Goal: Information Seeking & Learning: Learn about a topic

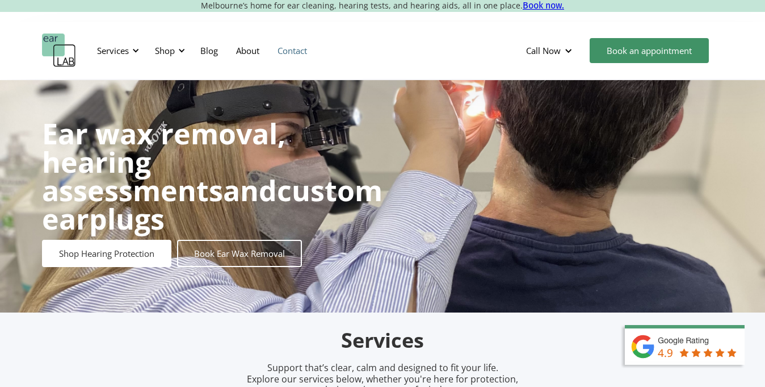
click at [293, 52] on link "Contact" at bounding box center [293, 50] width 48 height 33
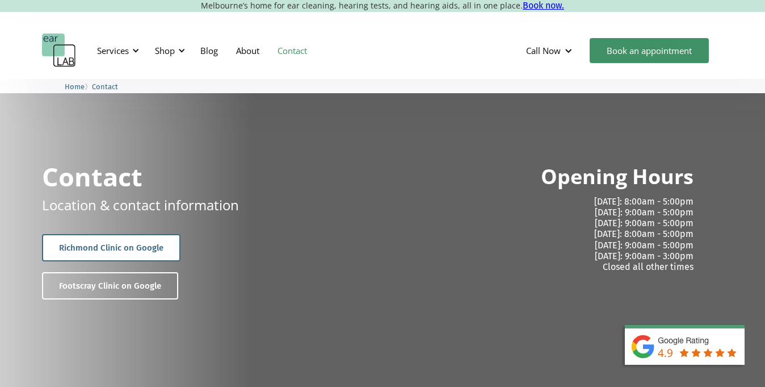
click at [111, 247] on link "Richmond Clinic on Google" at bounding box center [111, 247] width 139 height 27
click at [116, 52] on div "Services" at bounding box center [113, 50] width 32 height 11
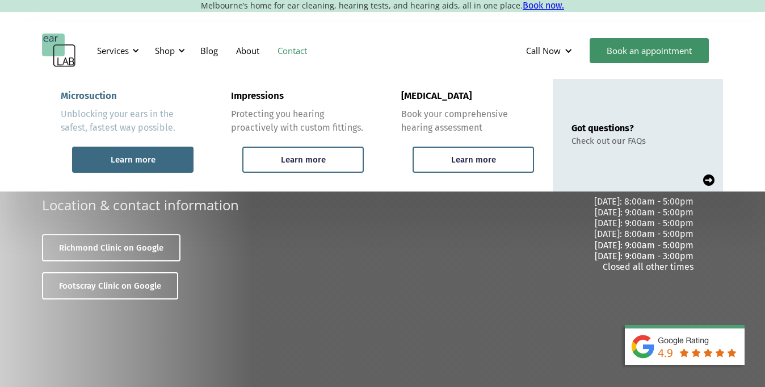
click at [139, 160] on div "Learn more" at bounding box center [133, 159] width 45 height 10
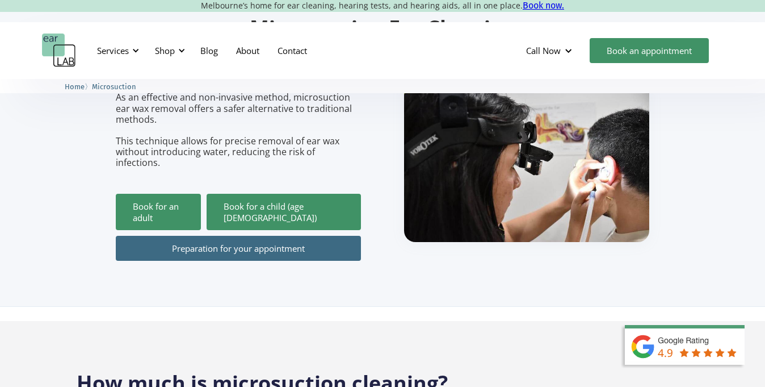
scroll to position [171, 0]
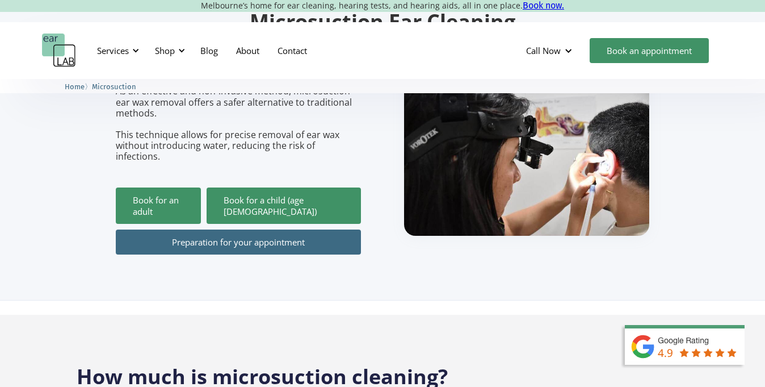
click at [212, 229] on link "Preparation for your appointment" at bounding box center [238, 241] width 245 height 25
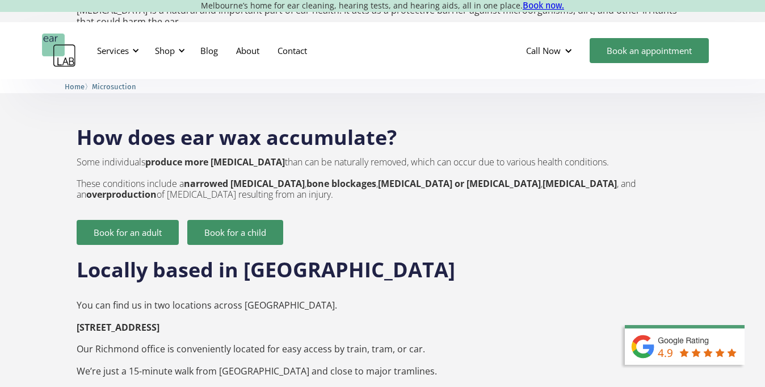
scroll to position [1542, 0]
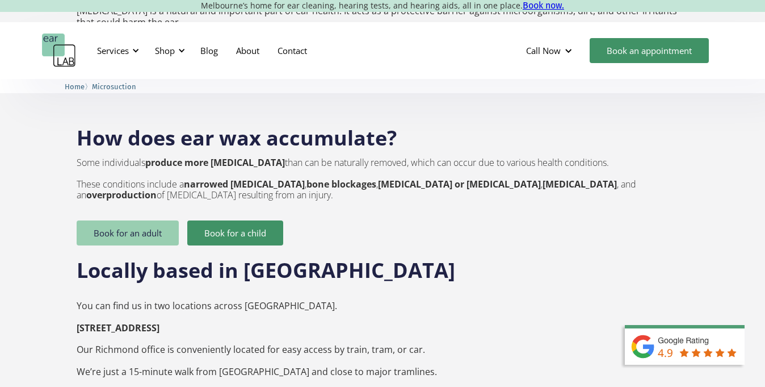
click at [121, 220] on link "Book for an adult" at bounding box center [128, 232] width 102 height 25
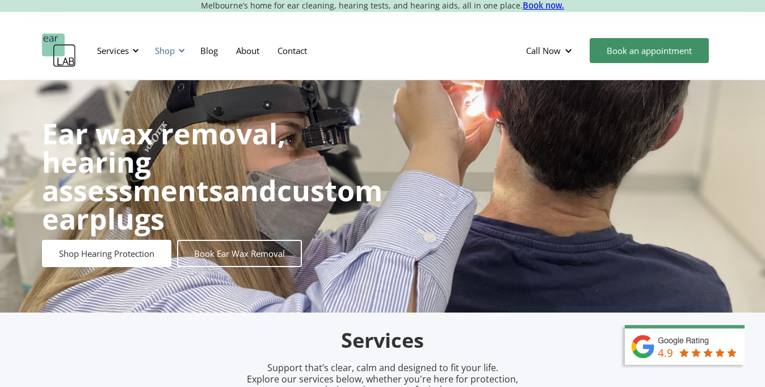
click at [170, 44] on div "Shop" at bounding box center [168, 50] width 40 height 34
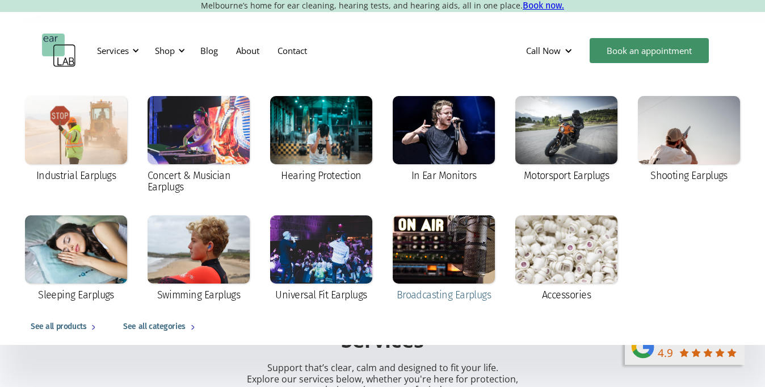
click at [424, 249] on div at bounding box center [444, 249] width 102 height 68
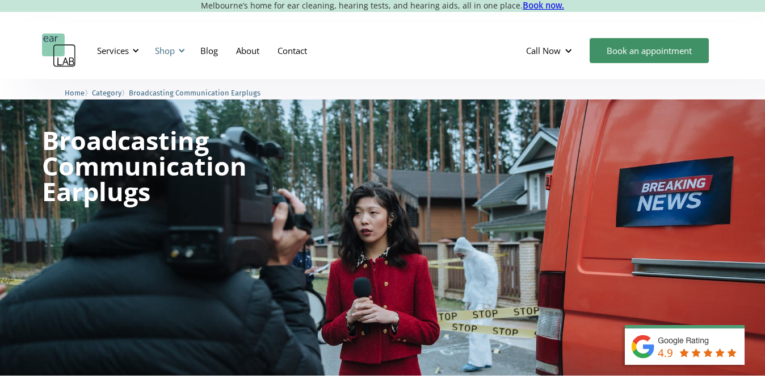
click at [163, 48] on div "Shop" at bounding box center [165, 50] width 20 height 11
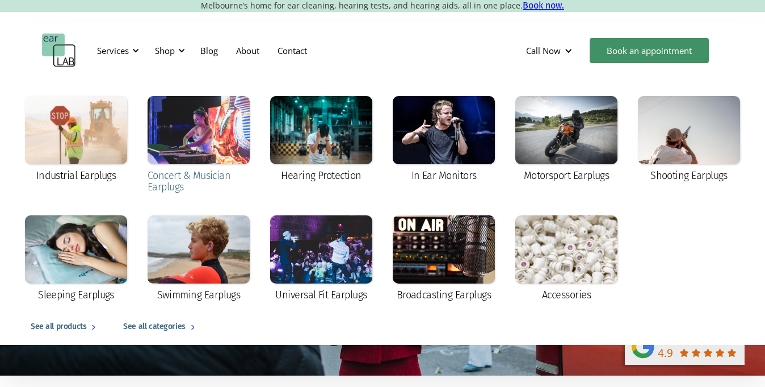
click at [202, 135] on div at bounding box center [199, 130] width 102 height 68
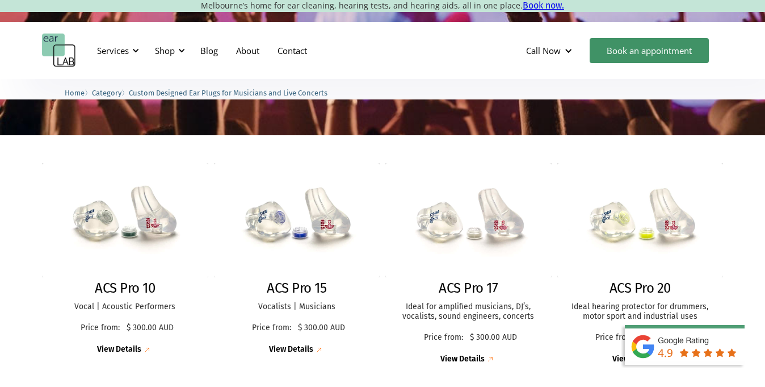
scroll to position [227, 0]
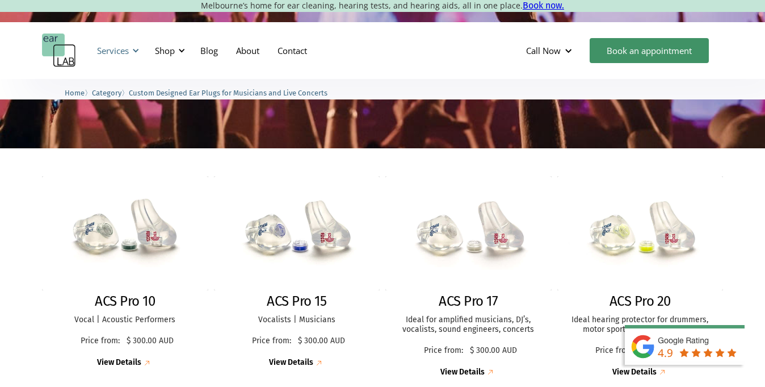
click at [115, 48] on div "Services" at bounding box center [113, 50] width 32 height 11
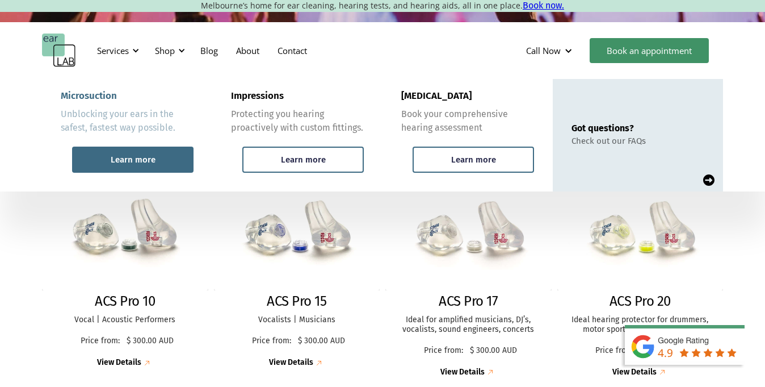
click at [150, 161] on div "Learn more" at bounding box center [133, 159] width 45 height 10
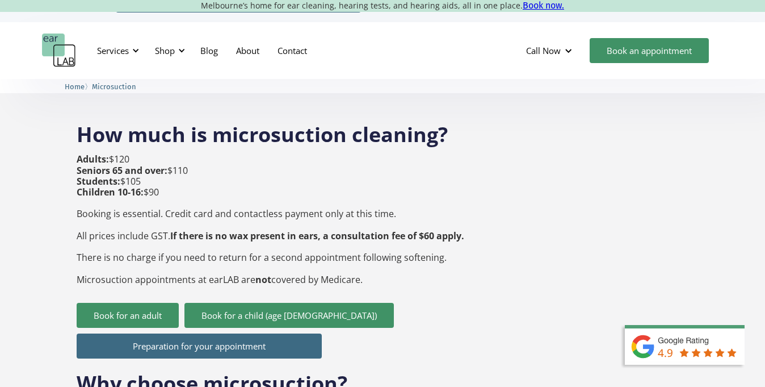
scroll to position [415, 0]
